Goal: Find specific page/section: Find specific page/section

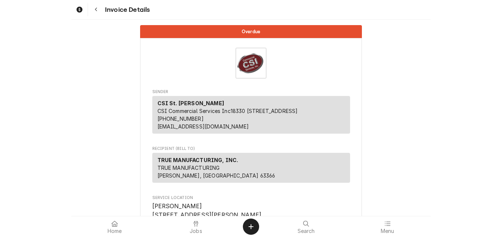
scroll to position [1553, 0]
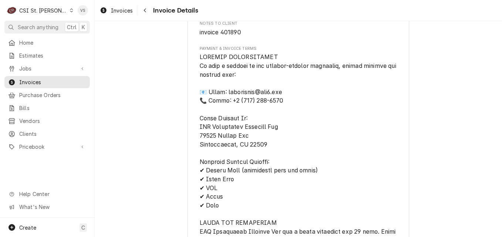
click at [70, 11] on icon "Dynamic Content Wrapper" at bounding box center [71, 11] width 3 height 4
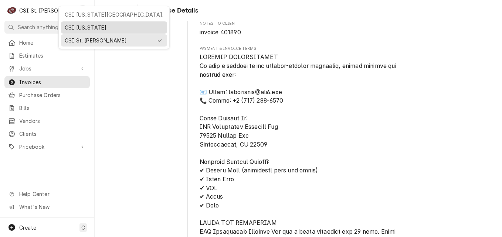
click at [66, 27] on div "CSI [US_STATE]" at bounding box center [114, 28] width 99 height 8
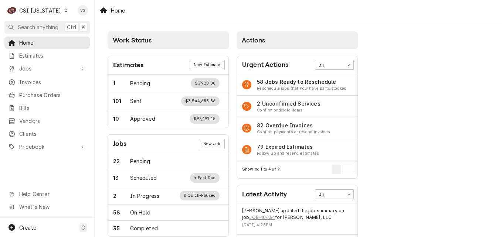
click at [31, 131] on span "Clients" at bounding box center [52, 134] width 67 height 8
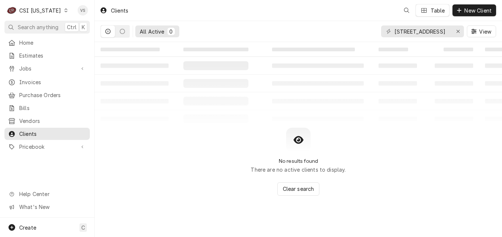
click at [30, 129] on div "C CSI [US_STATE] VS Search anything Ctrl K Home Estimates Jobs Jobs Job Series …" at bounding box center [251, 118] width 502 height 237
click at [440, 29] on input "[STREET_ADDRESS]" at bounding box center [422, 32] width 55 height 12
drag, startPoint x: 431, startPoint y: 31, endPoint x: 393, endPoint y: 32, distance: 37.7
click at [391, 31] on div "[STREET_ADDRESS]" at bounding box center [422, 32] width 83 height 12
click at [391, 31] on icon "Dynamic Content Wrapper" at bounding box center [389, 31] width 4 height 5
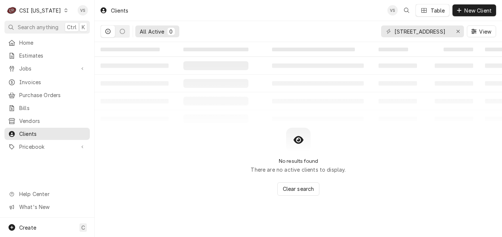
click at [393, 32] on div "[STREET_ADDRESS]" at bounding box center [422, 32] width 83 height 12
drag, startPoint x: 398, startPoint y: 33, endPoint x: 386, endPoint y: 33, distance: 11.5
click at [386, 33] on div "7601 Raytown Rd" at bounding box center [422, 32] width 83 height 12
type input "i"
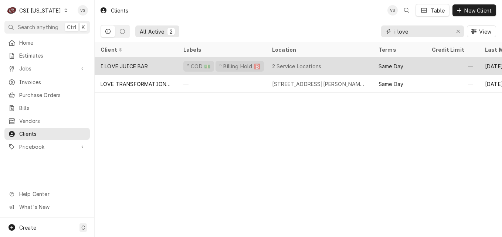
type input "i love"
click at [162, 62] on div "I LOVE JUICE BAR" at bounding box center [136, 66] width 83 height 18
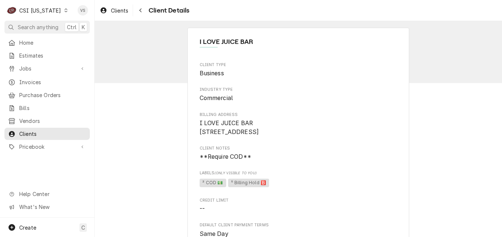
click at [61, 10] on div "C CSI Kentucky" at bounding box center [37, 10] width 66 height 15
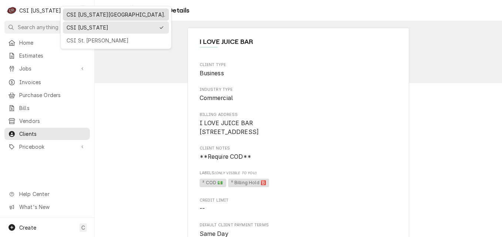
click at [79, 14] on div "CSI Kansas City." at bounding box center [116, 15] width 99 height 8
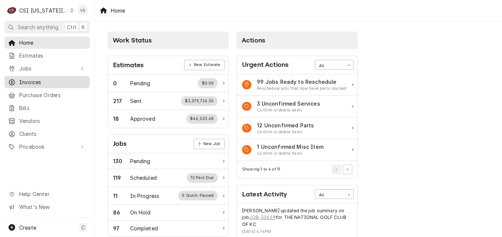
click at [41, 81] on span "Invoices" at bounding box center [52, 82] width 67 height 8
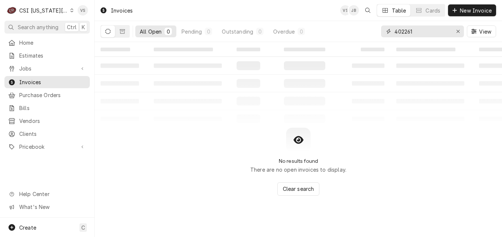
click at [374, 32] on div "All Open 0 Pending 0 Outstanding 0 Overdue 0 402261 View" at bounding box center [299, 31] width 396 height 21
click at [124, 34] on button "Dynamic Content Wrapper" at bounding box center [122, 32] width 14 height 12
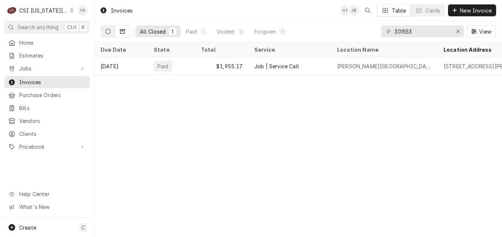
click at [107, 34] on button "Dynamic Content Wrapper" at bounding box center [108, 32] width 14 height 12
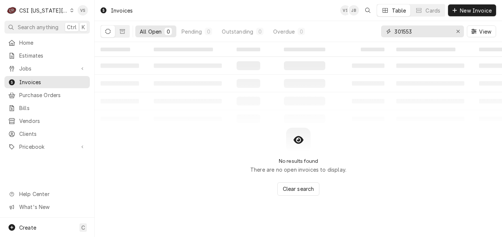
drag, startPoint x: 408, startPoint y: 31, endPoint x: 430, endPoint y: 31, distance: 22.6
click at [430, 31] on input "301553" at bounding box center [422, 32] width 55 height 12
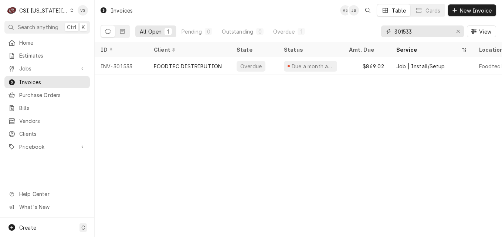
type input "301533"
